Goal: Information Seeking & Learning: Learn about a topic

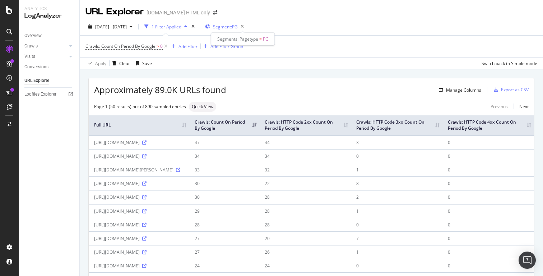
click at [238, 29] on span "Segment: PG" at bounding box center [225, 27] width 25 height 6
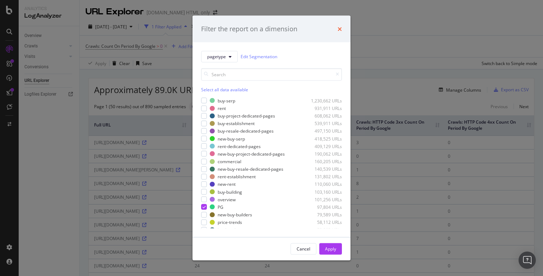
click at [341, 29] on icon "times" at bounding box center [339, 29] width 4 height 6
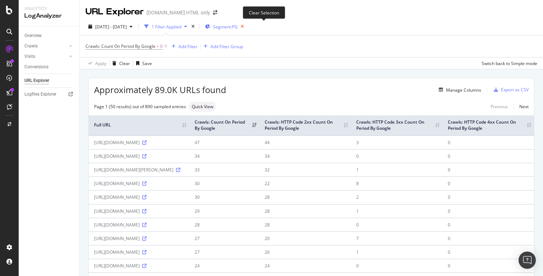
click at [247, 27] on icon "button" at bounding box center [242, 27] width 9 height 10
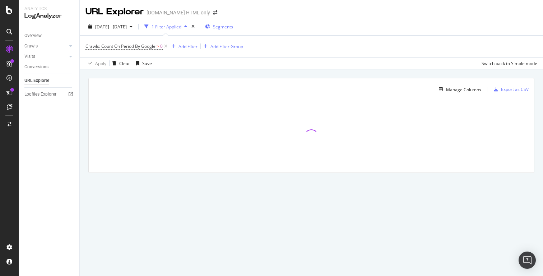
click at [233, 27] on span "Segments" at bounding box center [223, 27] width 20 height 6
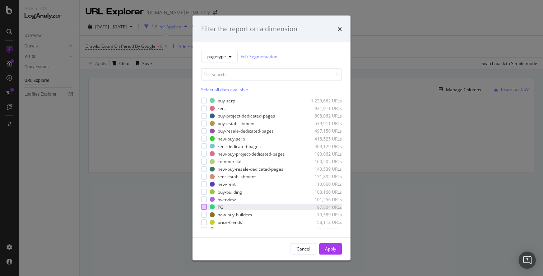
click at [206, 207] on div "modal" at bounding box center [204, 207] width 6 height 6
click at [328, 245] on div "Apply" at bounding box center [330, 248] width 11 height 11
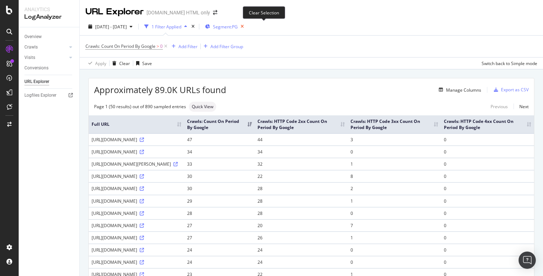
click at [247, 26] on icon "button" at bounding box center [242, 27] width 9 height 10
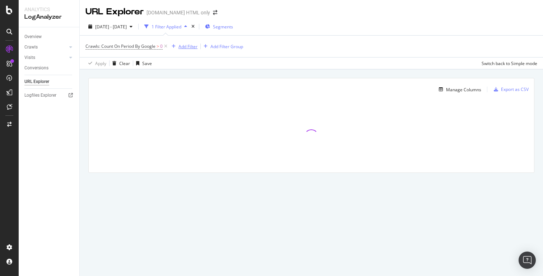
click at [193, 45] on div "Add Filter" at bounding box center [187, 46] width 19 height 6
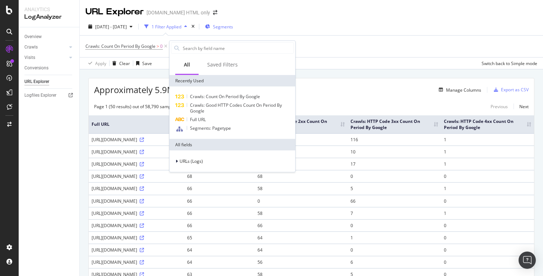
click at [362, 30] on div "2025 Aug. 17th - Aug. 27th 1 Filter Applied Segments" at bounding box center [311, 28] width 463 height 14
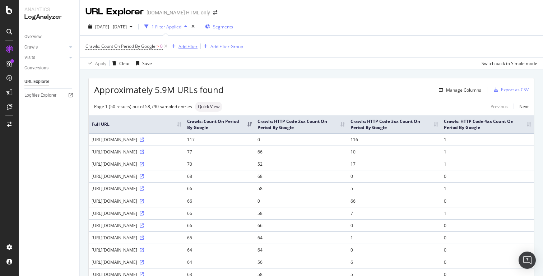
click at [189, 48] on div "Add Filter" at bounding box center [187, 46] width 19 height 6
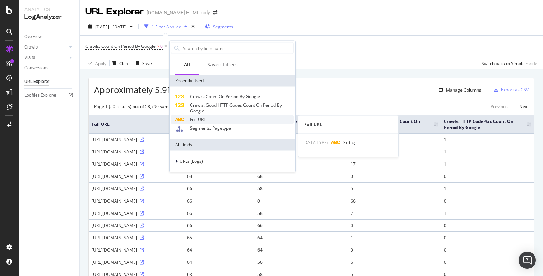
click at [206, 121] on div "Full URL" at bounding box center [232, 119] width 123 height 9
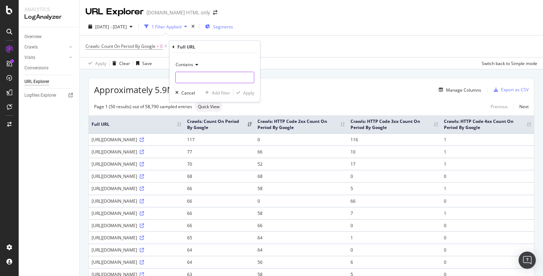
click at [219, 75] on input "text" at bounding box center [214, 77] width 78 height 11
click at [196, 65] on icon at bounding box center [195, 64] width 5 height 4
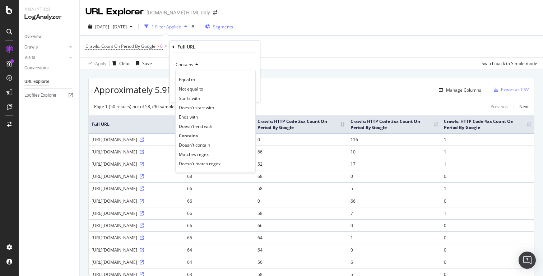
click at [395, 19] on div "2025 Aug. 17th - Aug. 27th 1 Filter Applied Segments Crawls: Count On Period By…" at bounding box center [311, 43] width 463 height 51
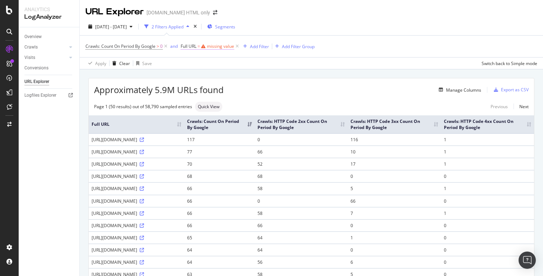
click at [221, 46] on div "missing value" at bounding box center [220, 46] width 27 height 6
click at [204, 77] on input "text" at bounding box center [227, 76] width 78 height 11
click at [196, 75] on input "text" at bounding box center [227, 76] width 78 height 11
paste input "/buy/"
type input "/buy/"
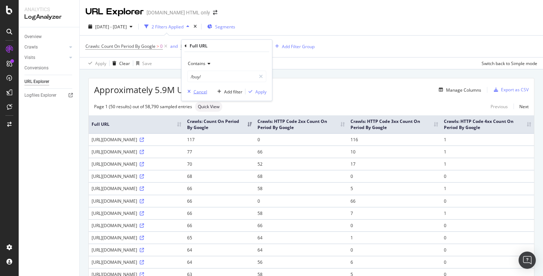
click at [196, 90] on div "Cancel" at bounding box center [200, 91] width 14 height 6
click at [237, 48] on icon at bounding box center [237, 46] width 6 height 7
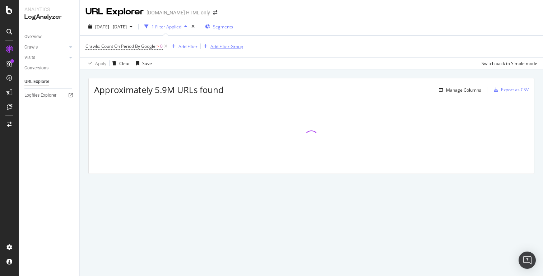
click at [224, 47] on div "Add Filter Group" at bounding box center [226, 46] width 33 height 6
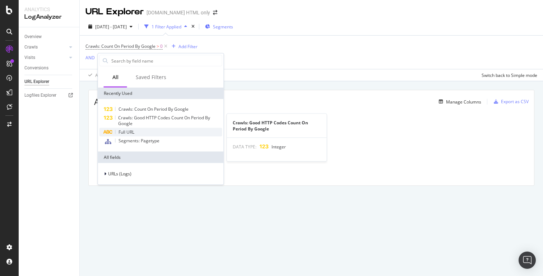
click at [130, 131] on span "Full URL" at bounding box center [126, 132] width 16 height 6
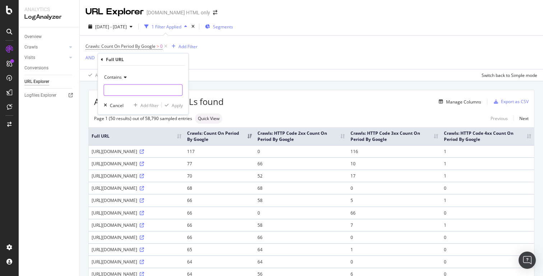
click at [136, 93] on input "text" at bounding box center [143, 89] width 78 height 11
paste input "/buy/"
type input "/buy/"
click at [171, 105] on div "button" at bounding box center [167, 105] width 10 height 4
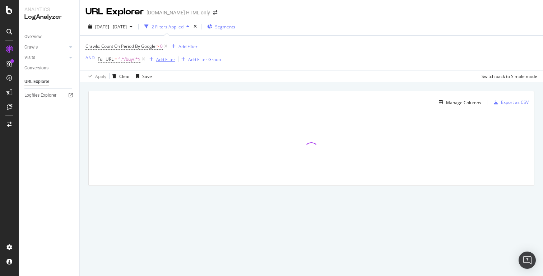
click at [167, 60] on div "Add Filter" at bounding box center [165, 59] width 19 height 6
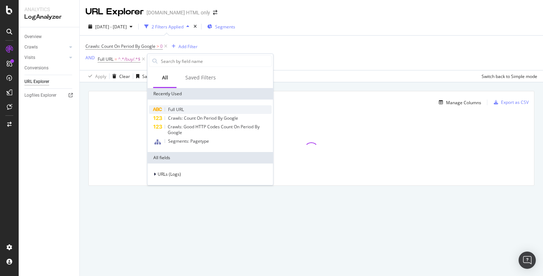
click at [178, 111] on span "Full URL" at bounding box center [176, 109] width 16 height 6
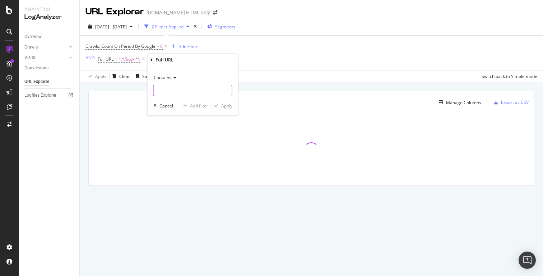
click at [170, 89] on input "text" at bounding box center [193, 90] width 78 height 11
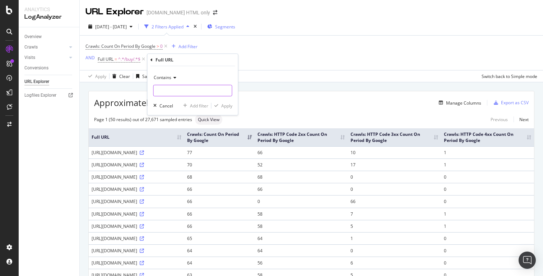
paste input "/buy-"
type input "/buy-"
click at [224, 105] on div "Apply" at bounding box center [226, 106] width 11 height 6
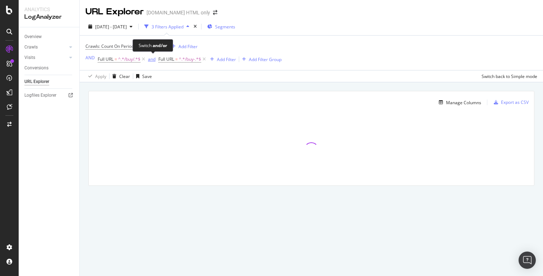
click at [152, 60] on div "and" at bounding box center [152, 59] width 8 height 6
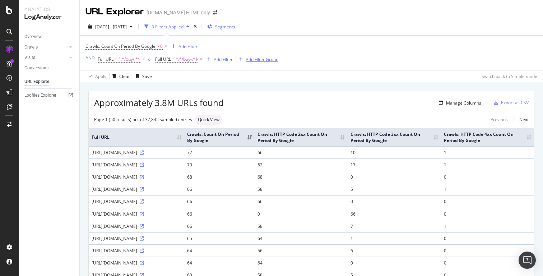
click at [259, 61] on div "Add Filter Group" at bounding box center [261, 59] width 33 height 6
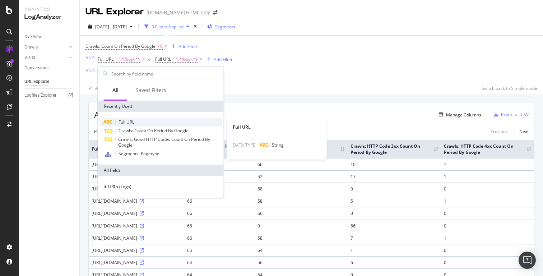
click at [131, 119] on span "Full URL" at bounding box center [126, 122] width 16 height 6
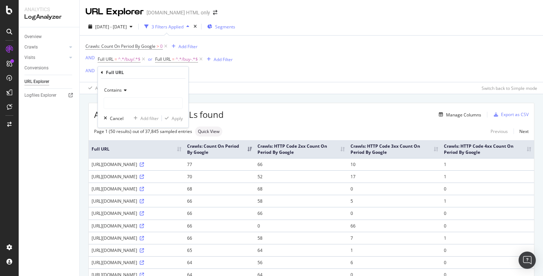
click at [122, 90] on icon at bounding box center [124, 90] width 5 height 4
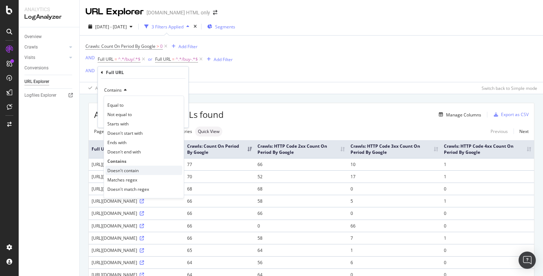
click at [127, 172] on span "Doesn't contain" at bounding box center [122, 170] width 31 height 6
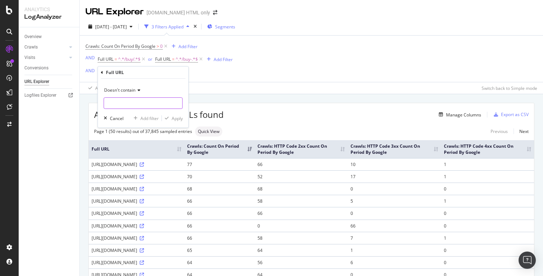
click at [125, 100] on input "text" at bounding box center [143, 102] width 78 height 11
paste input "buy-dedicated-projects"
type input "buy-dedicated-projects"
click at [178, 119] on div "Apply" at bounding box center [177, 118] width 11 height 6
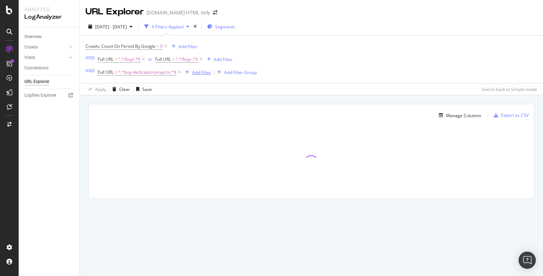
click at [199, 73] on div "Add Filter" at bounding box center [201, 72] width 19 height 6
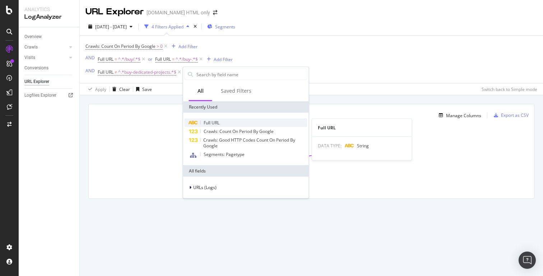
click at [216, 119] on span "Full URL" at bounding box center [211, 122] width 16 height 6
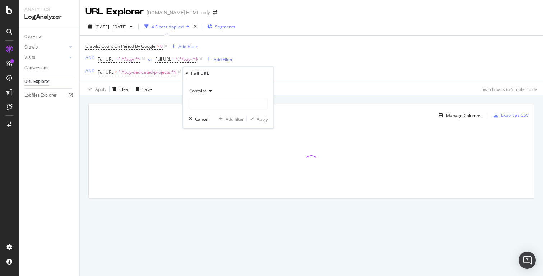
click at [209, 92] on icon at bounding box center [209, 91] width 5 height 4
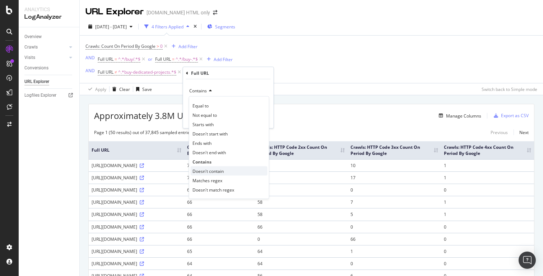
click at [219, 169] on span "Doesn't contain" at bounding box center [207, 171] width 31 height 6
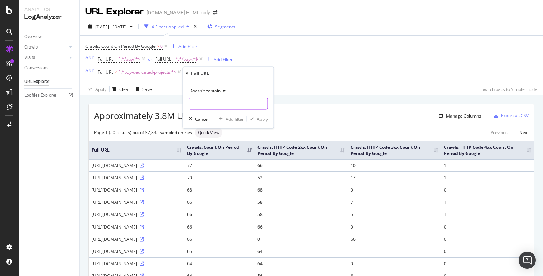
click at [235, 107] on input "text" at bounding box center [228, 103] width 78 height 11
paste input "-pid-"
type input "-pid-"
click at [260, 118] on div "Apply" at bounding box center [262, 119] width 11 height 6
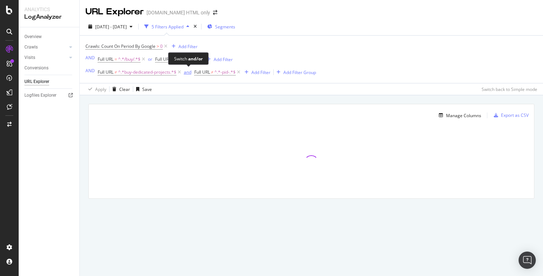
click at [187, 71] on div "and" at bounding box center [188, 72] width 8 height 6
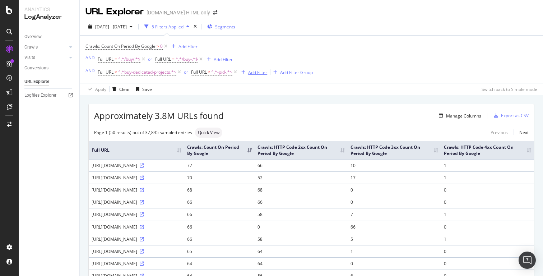
click at [257, 71] on div "Add Filter" at bounding box center [257, 72] width 19 height 6
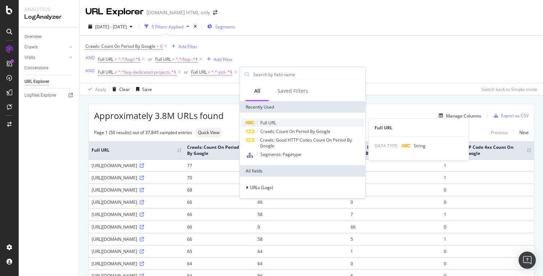
click at [275, 119] on span "Full URL" at bounding box center [268, 122] width 16 height 6
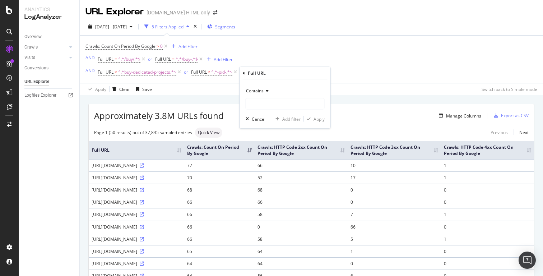
click at [264, 94] on div "Contains" at bounding box center [284, 90] width 79 height 11
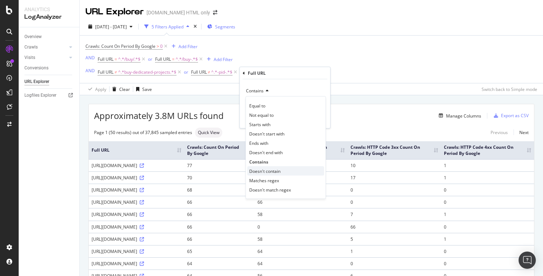
click at [273, 169] on span "Doesn't contain" at bounding box center [264, 171] width 31 height 6
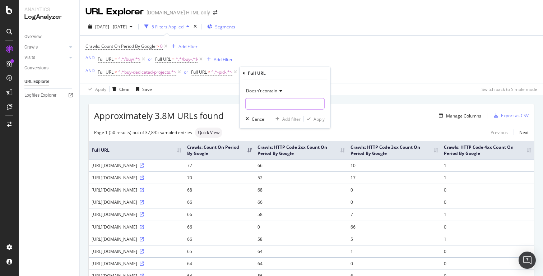
click at [259, 106] on input "text" at bounding box center [285, 103] width 78 height 11
paste input "/page/"
type input "/page/"
click at [316, 116] on div "Apply" at bounding box center [318, 119] width 11 height 6
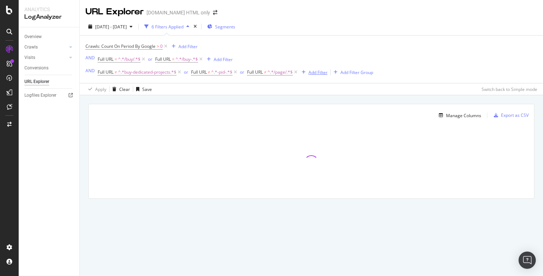
click at [318, 71] on div "Add Filter" at bounding box center [317, 72] width 19 height 6
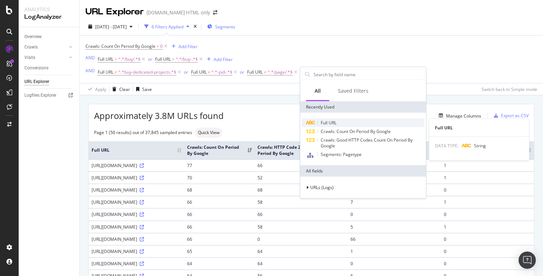
click at [333, 121] on span "Full URL" at bounding box center [328, 122] width 16 height 6
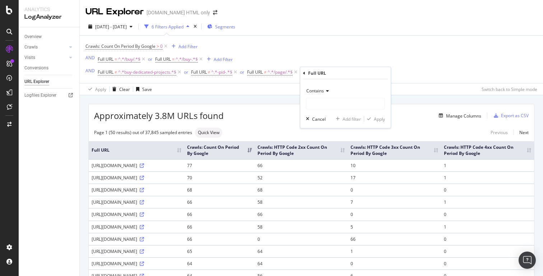
click at [325, 92] on icon at bounding box center [326, 91] width 5 height 4
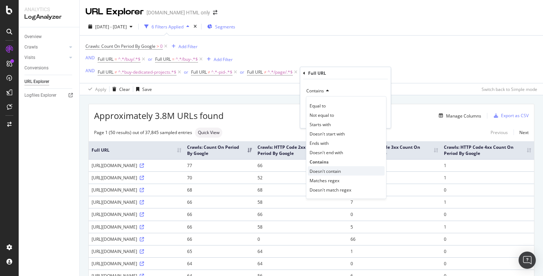
click at [333, 172] on span "Doesn't contain" at bounding box center [324, 171] width 31 height 6
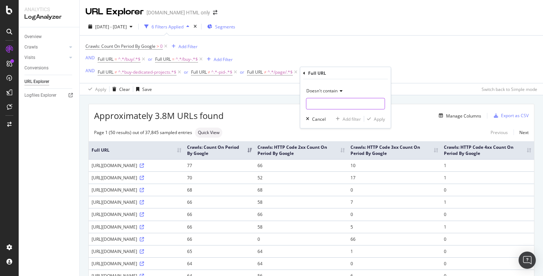
click at [323, 106] on input "text" at bounding box center [345, 103] width 78 height 11
paste input "/projects/"
type input "/projects/"
click at [380, 118] on div "Apply" at bounding box center [379, 119] width 11 height 6
click at [127, 60] on span "^.*/buy/.*$" at bounding box center [129, 59] width 22 height 10
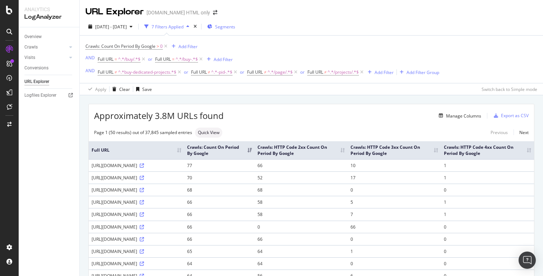
click at [279, 37] on div "Crawls: Count On Period By Google > 0 Add Filter AND Full URL = ^.*/buy/.*$ or …" at bounding box center [310, 59] width 451 height 47
click at [235, 24] on span "Segments" at bounding box center [225, 27] width 20 height 6
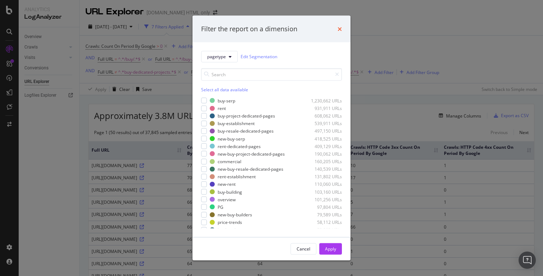
click at [338, 28] on icon "times" at bounding box center [339, 29] width 4 height 6
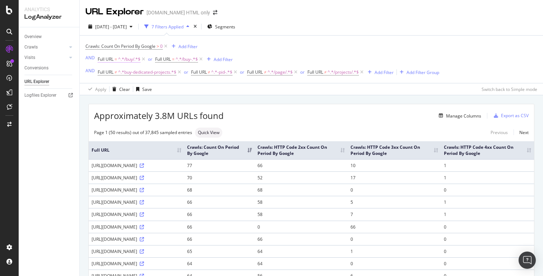
click at [125, 60] on span "^.*/buy/.*$" at bounding box center [129, 59] width 22 height 10
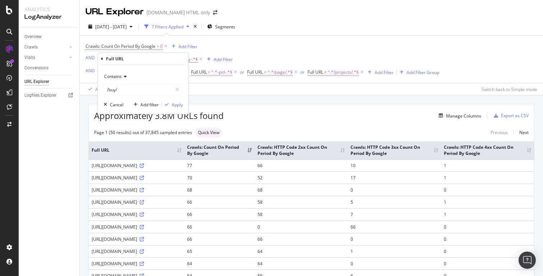
click at [279, 34] on div "2025 Aug. 17th - Aug. 27th 7 Filters Applied Segments" at bounding box center [311, 28] width 463 height 14
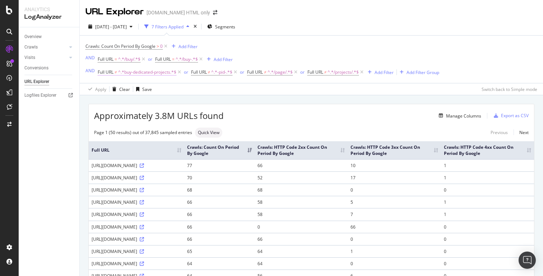
click at [125, 74] on span "^.*buy-dedicated-projects.*$" at bounding box center [147, 72] width 58 height 10
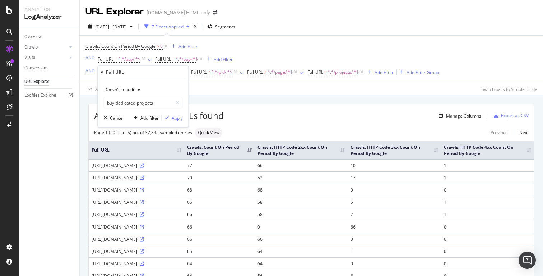
click at [315, 29] on div "2025 Aug. 17th - Aug. 27th 7 Filters Applied Segments" at bounding box center [311, 28] width 463 height 14
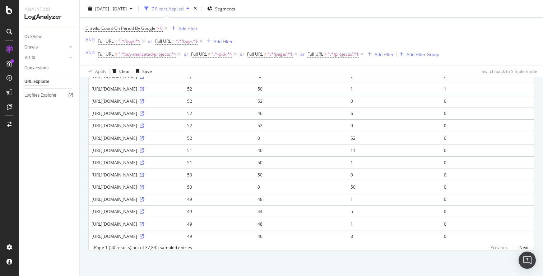
scroll to position [622, 0]
drag, startPoint x: 187, startPoint y: 175, endPoint x: 91, endPoint y: 176, distance: 95.8
click at [91, 180] on td "https://housing.com/in/buy/projects/hazratganj" at bounding box center [136, 186] width 95 height 12
copy div "https://housing.com/in/buy/projects/hazratganj"
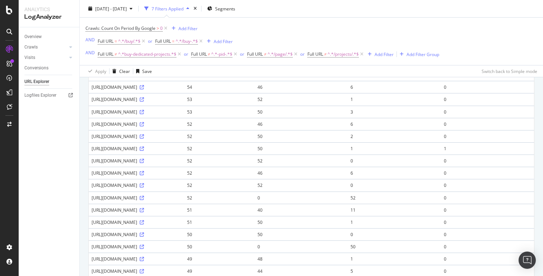
scroll to position [440, 0]
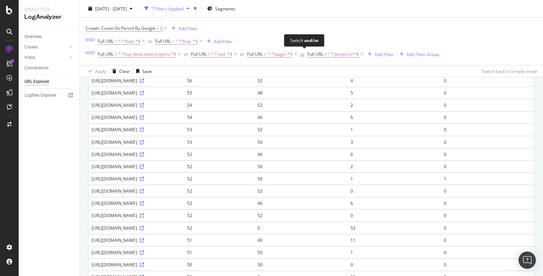
click at [302, 55] on div "or" at bounding box center [302, 54] width 4 height 6
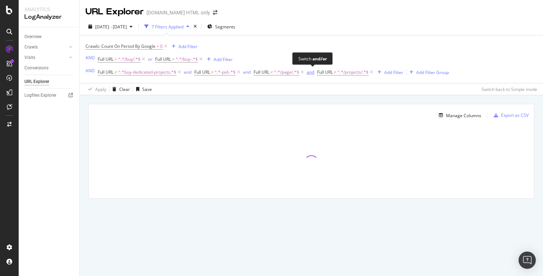
click at [312, 74] on div "and" at bounding box center [310, 72] width 8 height 6
click at [302, 74] on div "or" at bounding box center [302, 72] width 4 height 6
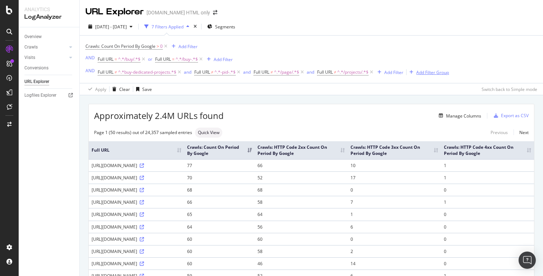
click at [427, 71] on div "Add Filter Group" at bounding box center [432, 72] width 33 height 6
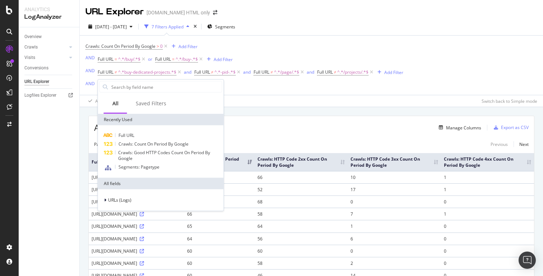
click at [259, 87] on div "Crawls: Count On Period By Google > 0 Add Filter AND Full URL = ^.*/buy/.*$ or …" at bounding box center [310, 71] width 451 height 71
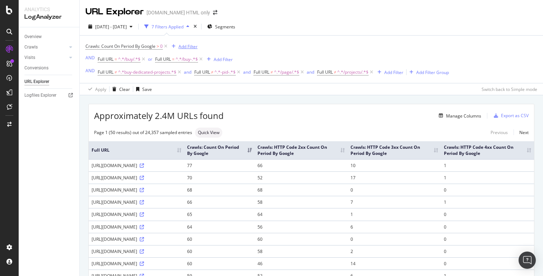
click at [194, 47] on div "Add Filter" at bounding box center [187, 46] width 19 height 6
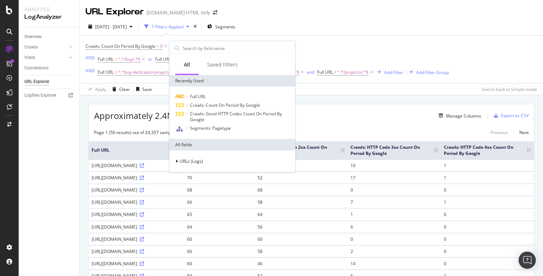
click at [325, 45] on div "Crawls: Count On Period By Google > 0 Add Filter AND Full URL = ^.*/buy/.*$ or …" at bounding box center [266, 59] width 363 height 36
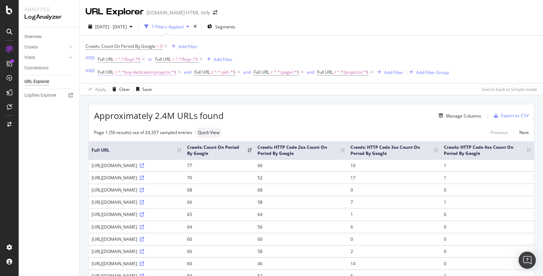
click at [107, 74] on span "Full URL" at bounding box center [106, 72] width 16 height 6
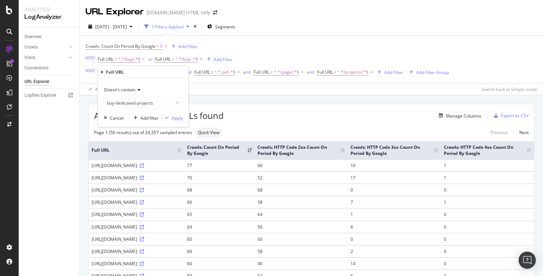
click at [210, 89] on div "Apply Clear Save Switch back to Simple mode" at bounding box center [311, 89] width 463 height 12
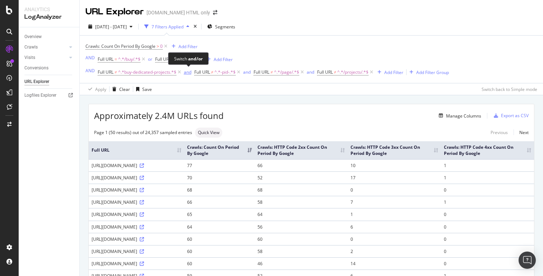
click at [187, 74] on div "and" at bounding box center [188, 72] width 8 height 6
click at [385, 75] on div "Add Filter" at bounding box center [383, 72] width 19 height 6
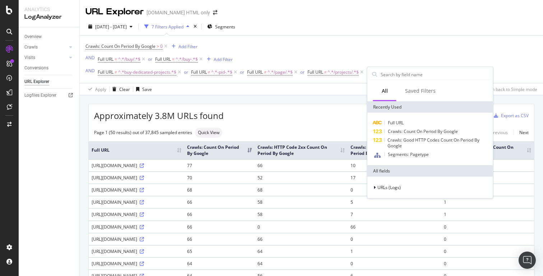
click at [343, 81] on div "Crawls: Count On Period By Google > 0 Add Filter AND Full URL = ^.*/buy/.*$ or …" at bounding box center [310, 59] width 451 height 47
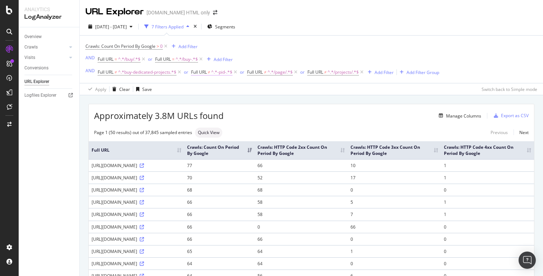
click at [210, 72] on span "≠" at bounding box center [209, 72] width 3 height 6
click at [262, 72] on span "Full URL" at bounding box center [255, 72] width 16 height 6
click at [350, 95] on div "2025 Aug. 17th - Aug. 27th 7 Filters Applied Segments Crawls: Count On Period B…" at bounding box center [311, 56] width 463 height 77
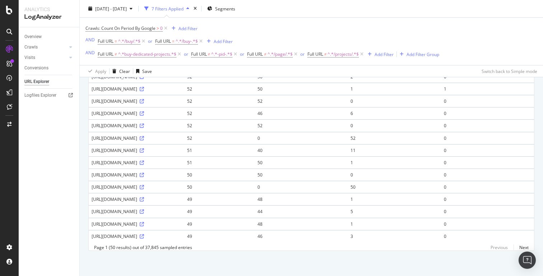
scroll to position [621, 0]
drag, startPoint x: 92, startPoint y: 175, endPoint x: 188, endPoint y: 175, distance: 95.8
click at [181, 184] on div "https://housing.com/in/buy/projects/hazratganj" at bounding box center [137, 187] width 90 height 6
copy div "https://housing.com/in/buy/projects/hazratganj"
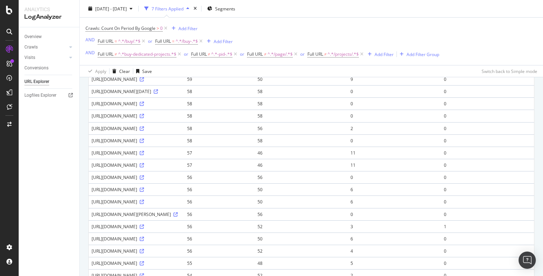
scroll to position [0, 0]
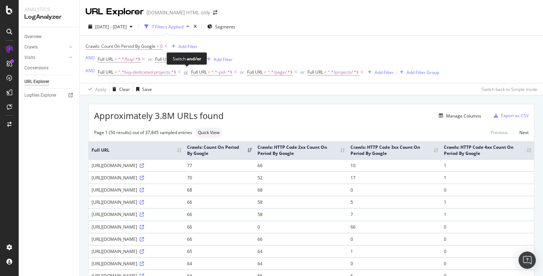
click at [186, 74] on div "or" at bounding box center [186, 72] width 4 height 6
click at [516, 116] on div "Export as CSV" at bounding box center [515, 115] width 28 height 6
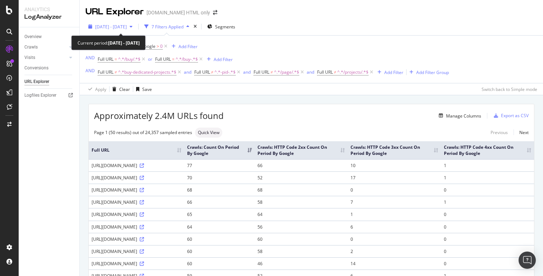
click at [127, 27] on span "[DATE] - [DATE]" at bounding box center [111, 27] width 32 height 6
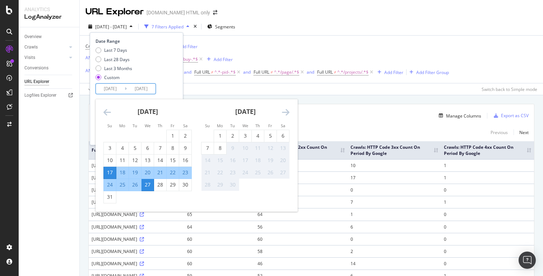
click at [133, 93] on input "2025/08/27" at bounding box center [141, 89] width 29 height 10
click at [160, 188] on div "28" at bounding box center [160, 184] width 12 height 7
type input "2025/08/28"
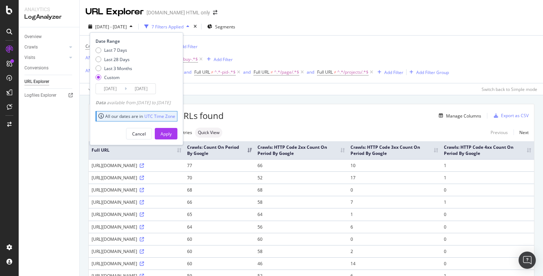
click at [142, 91] on input "2025/08/28" at bounding box center [141, 89] width 29 height 10
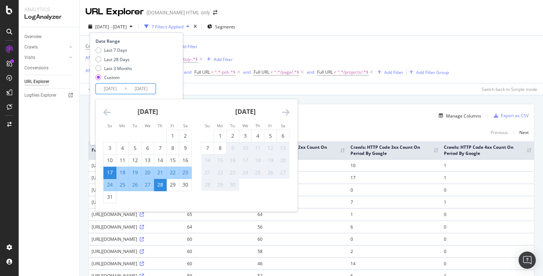
click at [163, 185] on div "28" at bounding box center [160, 184] width 12 height 7
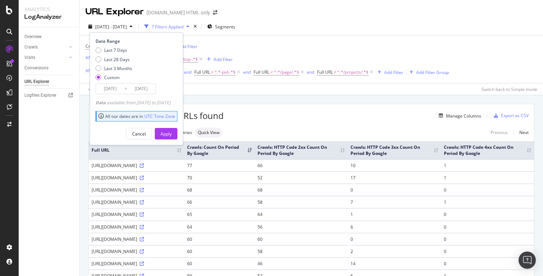
click at [110, 89] on input "2025/08/17" at bounding box center [110, 89] width 29 height 10
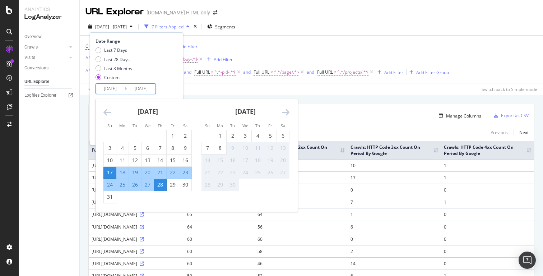
click at [112, 173] on div "17" at bounding box center [110, 172] width 12 height 7
click at [160, 186] on div "28" at bounding box center [160, 184] width 12 height 7
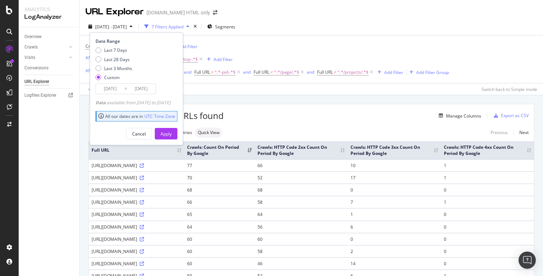
click at [111, 89] on input "2025/08/17" at bounding box center [110, 89] width 29 height 10
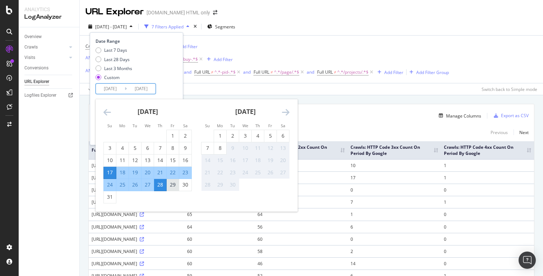
drag, startPoint x: 163, startPoint y: 186, endPoint x: 174, endPoint y: 189, distance: 11.5
click at [174, 189] on tr "24 25 26 27 28 29 30" at bounding box center [148, 184] width 88 height 12
click at [282, 136] on div "6" at bounding box center [283, 135] width 12 height 7
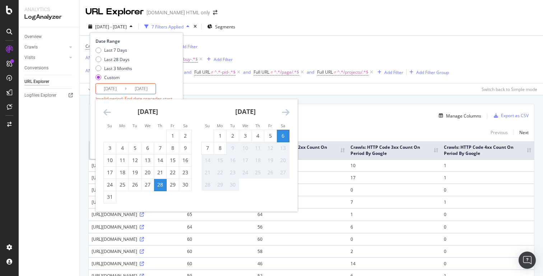
click at [113, 88] on input "2025/09/06" at bounding box center [110, 89] width 29 height 10
click at [161, 180] on div "28" at bounding box center [160, 185] width 12 height 12
type input "2025/08/28"
click at [282, 135] on div "6" at bounding box center [283, 135] width 12 height 7
type input "2025/09/06"
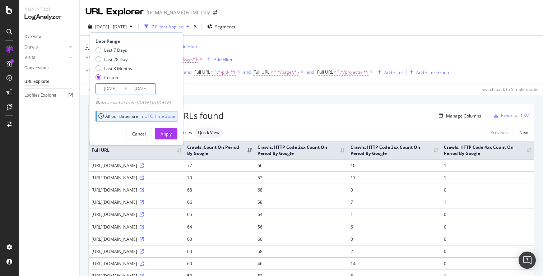
click at [129, 90] on input "2025/09/06" at bounding box center [141, 89] width 29 height 10
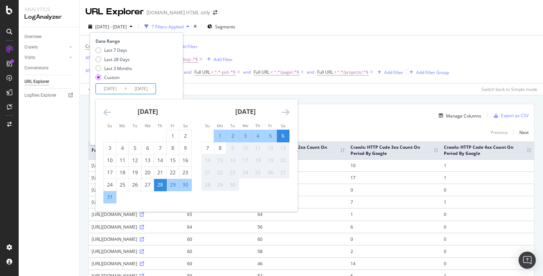
click at [175, 42] on div "Date Range" at bounding box center [135, 41] width 80 height 6
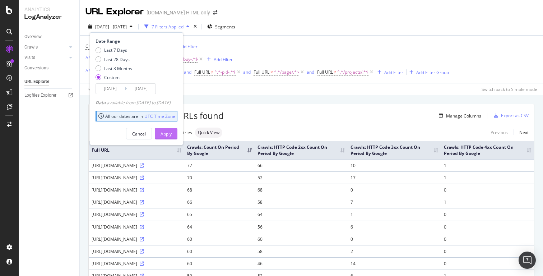
click at [172, 136] on div "Apply" at bounding box center [165, 134] width 11 height 6
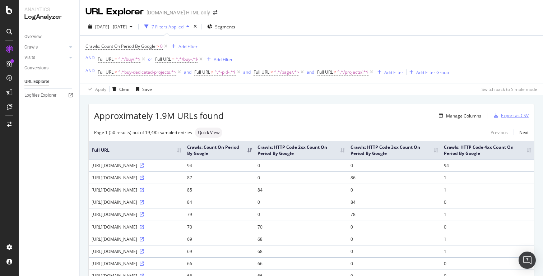
click at [508, 117] on div "Export as CSV" at bounding box center [515, 115] width 28 height 6
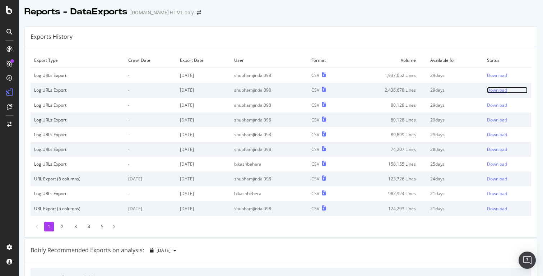
click at [499, 89] on div "Download" at bounding box center [497, 90] width 20 height 6
click at [493, 74] on div "Download" at bounding box center [497, 75] width 20 height 6
